Goal: Navigation & Orientation: Find specific page/section

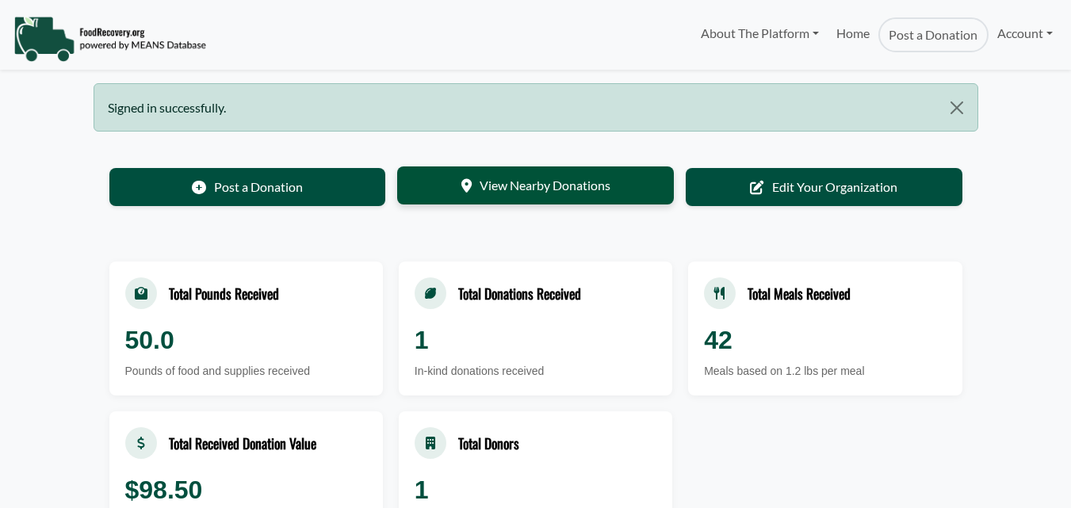
click at [565, 193] on link "View Nearby Donations" at bounding box center [535, 185] width 277 height 38
select select "Language Translate Widget"
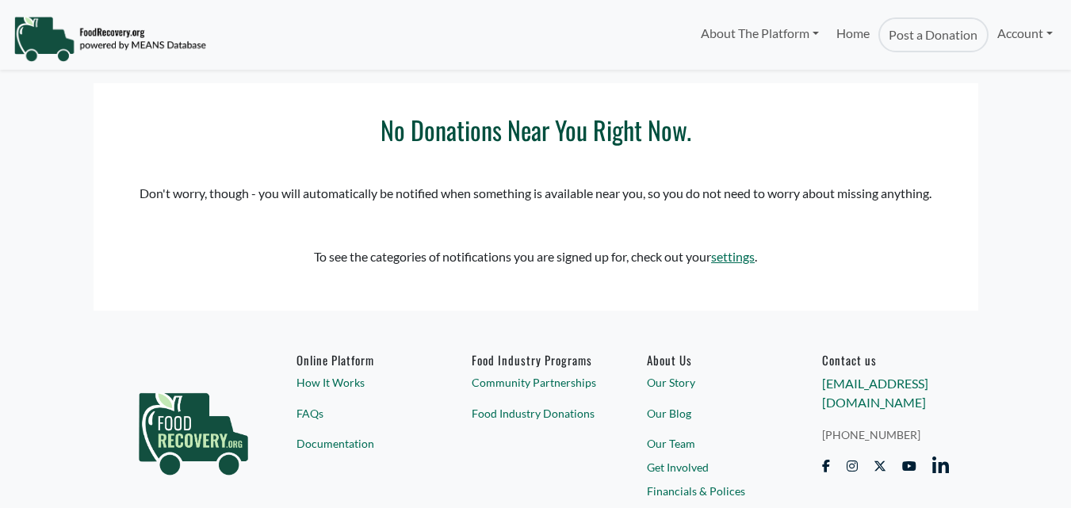
scroll to position [29, 0]
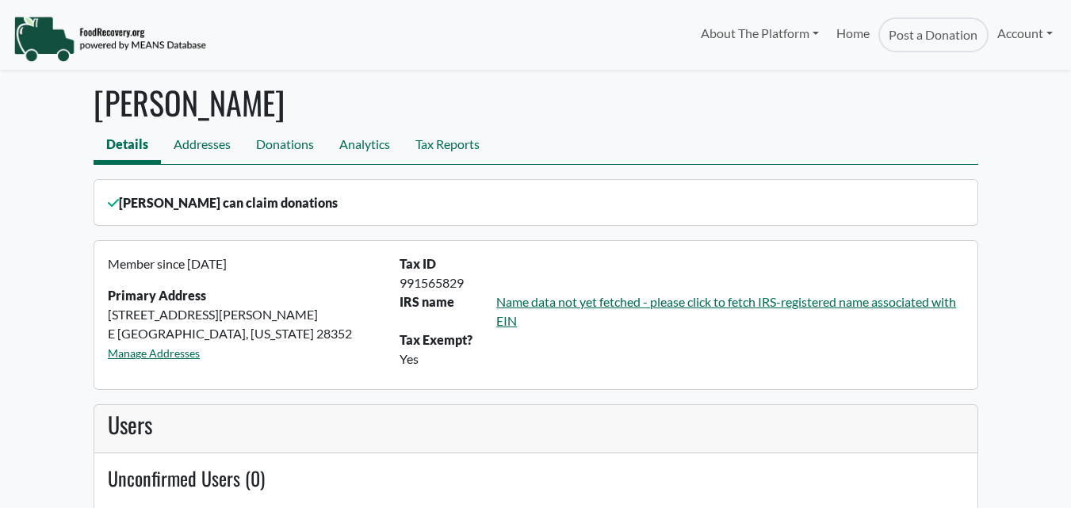
scroll to position [29, 0]
click at [725, 304] on link "Name data not yet fetched - please click to fetch IRS-registered name associate…" at bounding box center [726, 311] width 460 height 34
select select "Language Translate Widget"
click at [1019, 30] on link "Account" at bounding box center [1024, 33] width 73 height 32
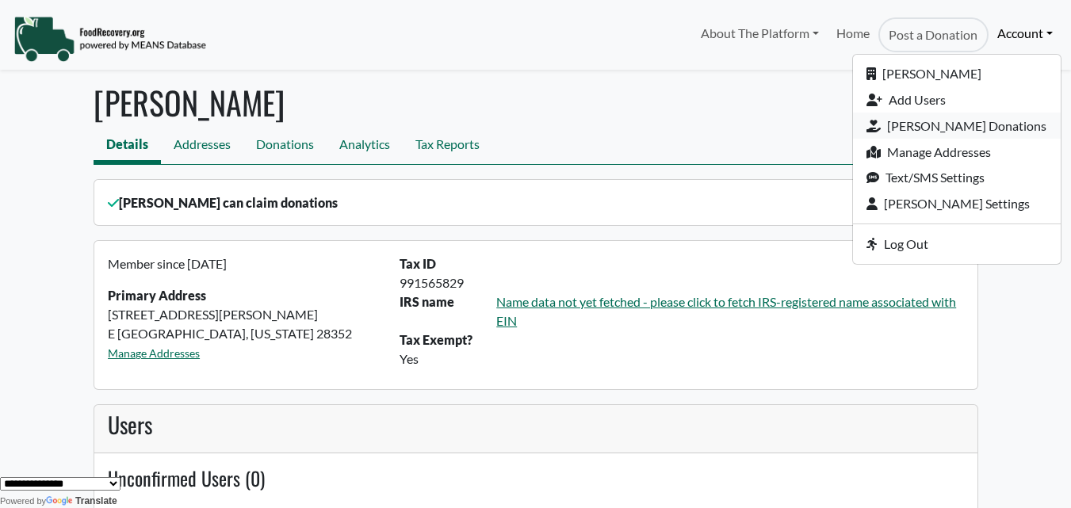
click at [956, 123] on link "[PERSON_NAME] Donations" at bounding box center [957, 126] width 208 height 26
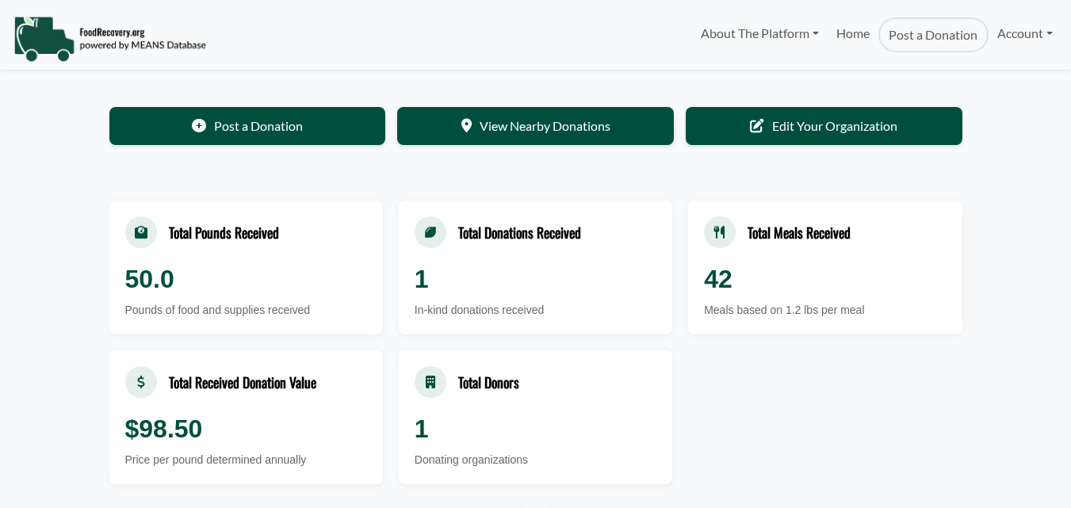
scroll to position [29, 0]
click at [1043, 26] on link "Account" at bounding box center [1024, 33] width 73 height 32
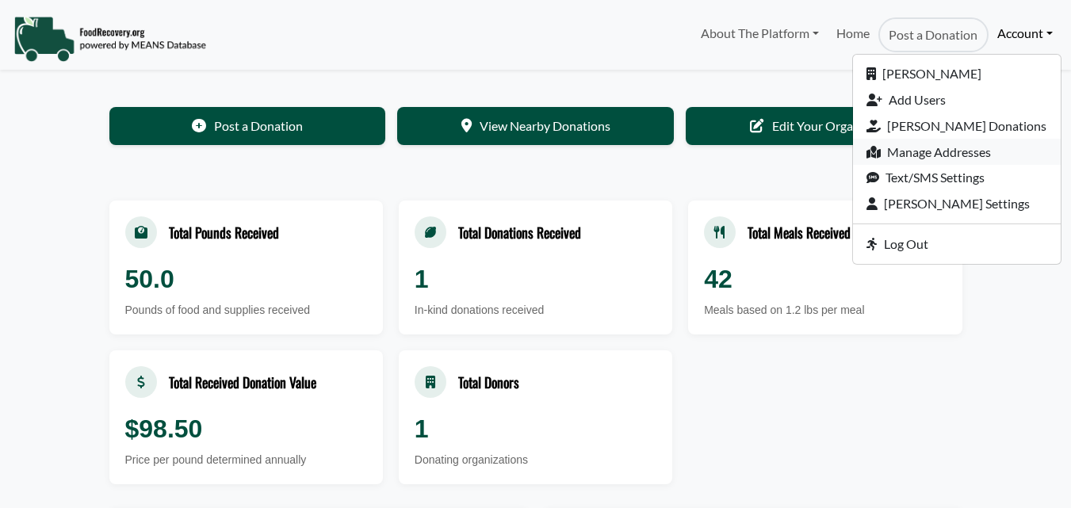
click at [973, 149] on link "Manage Addresses" at bounding box center [957, 152] width 208 height 26
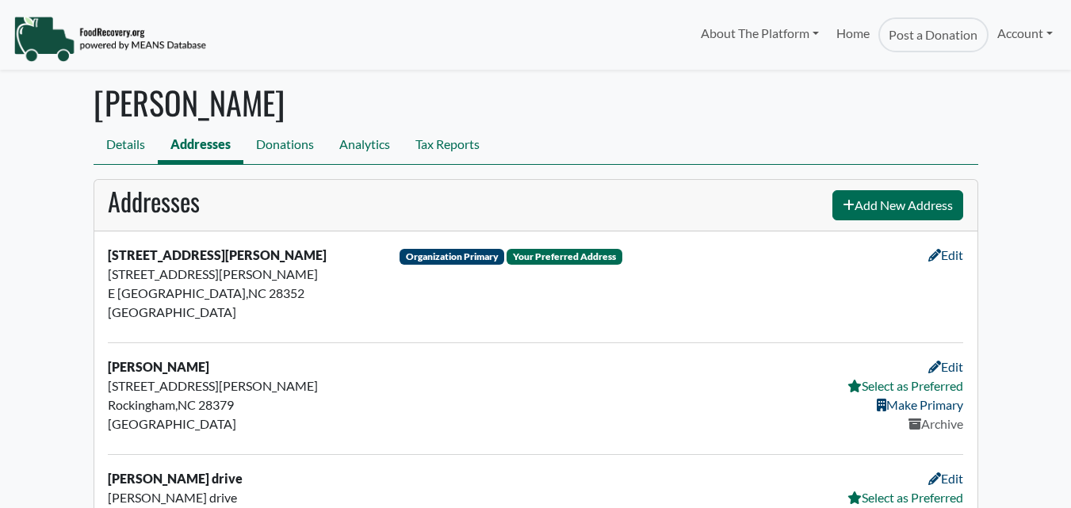
scroll to position [29, 0]
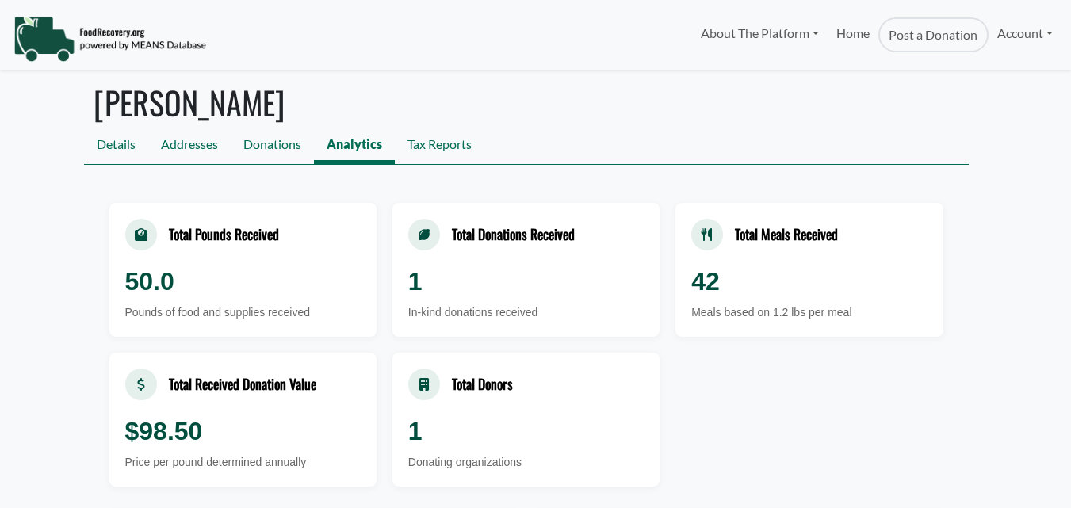
scroll to position [29, 0]
click at [1029, 27] on link "Account" at bounding box center [1024, 33] width 73 height 32
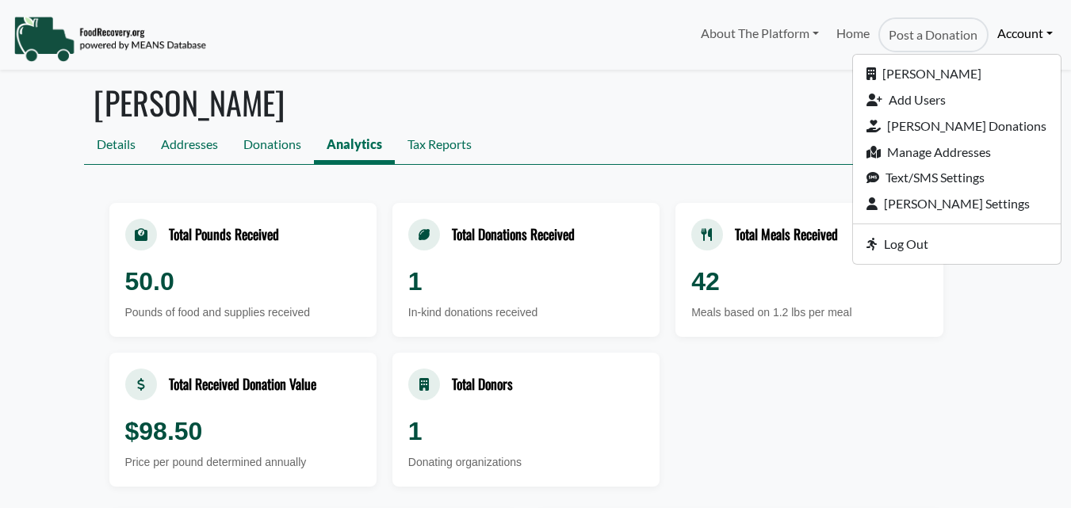
select select "Language Translate Widget"
click at [721, 32] on link "About The Platform" at bounding box center [759, 33] width 136 height 32
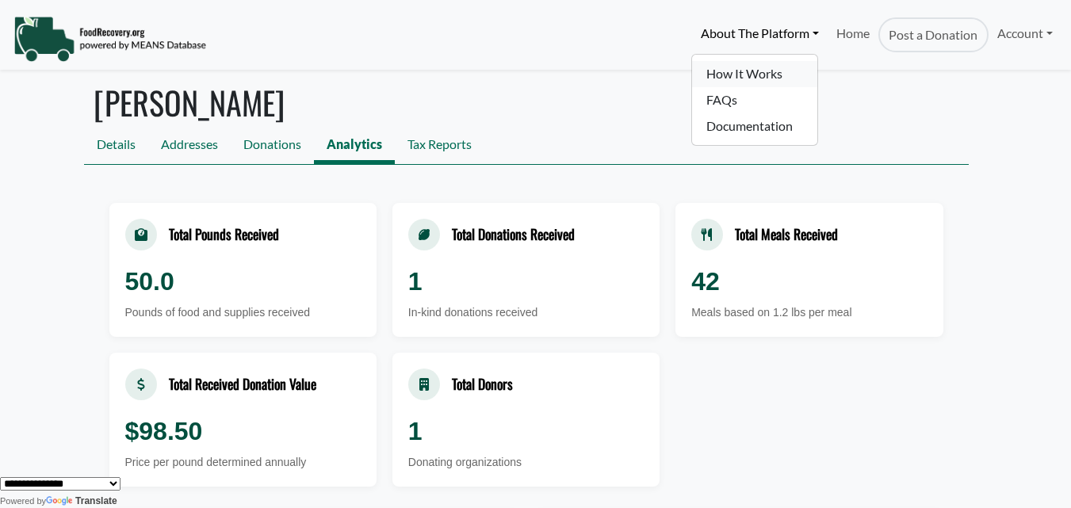
click at [712, 69] on link "How It Works" at bounding box center [754, 74] width 125 height 26
